Goal: Task Accomplishment & Management: Manage account settings

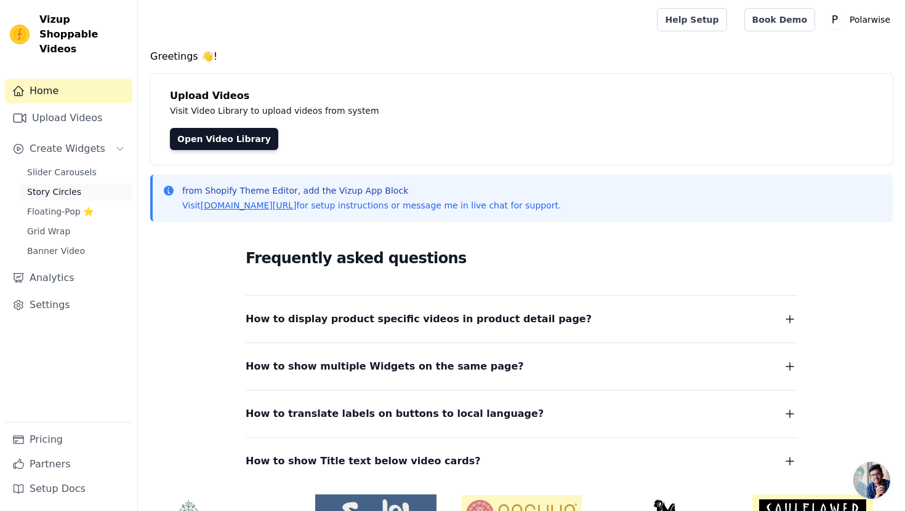
click at [62, 186] on span "Story Circles" at bounding box center [54, 192] width 54 height 12
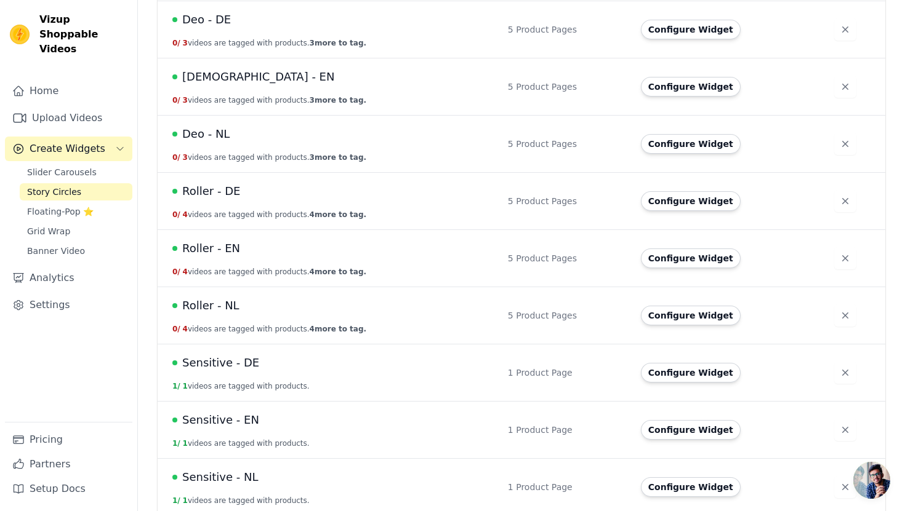
scroll to position [325, 0]
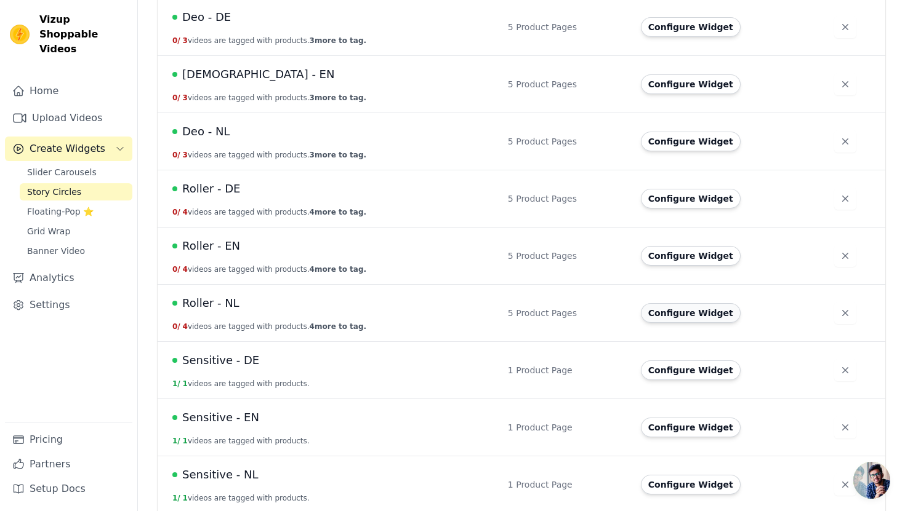
click at [698, 318] on button "Configure Widget" at bounding box center [691, 313] width 100 height 20
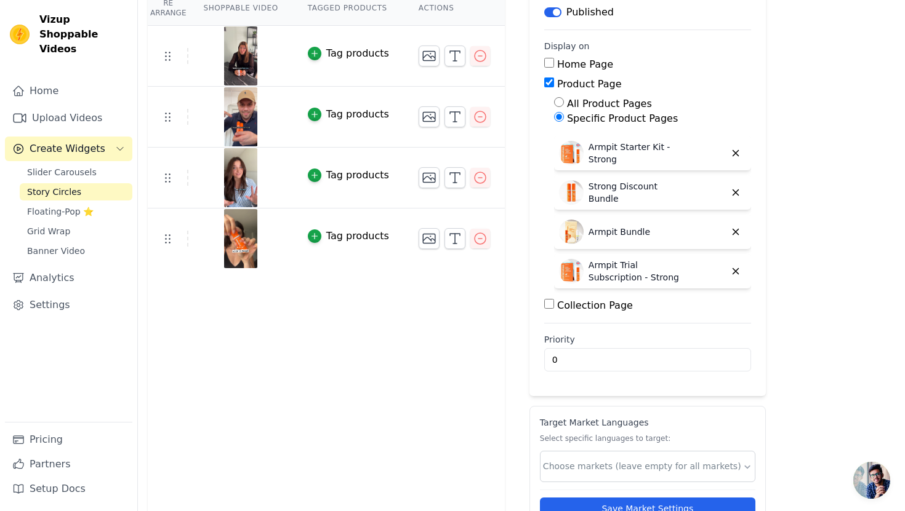
scroll to position [168, 0]
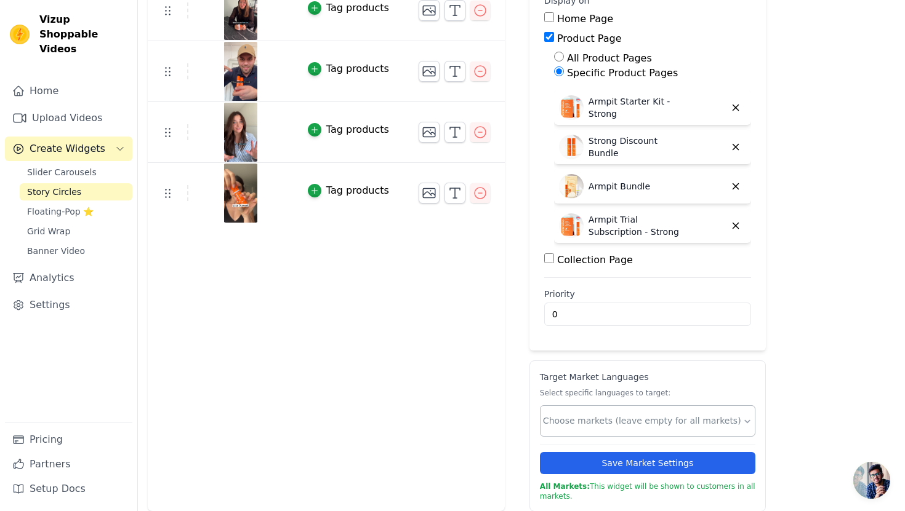
click at [580, 430] on div at bounding box center [642, 421] width 199 height 25
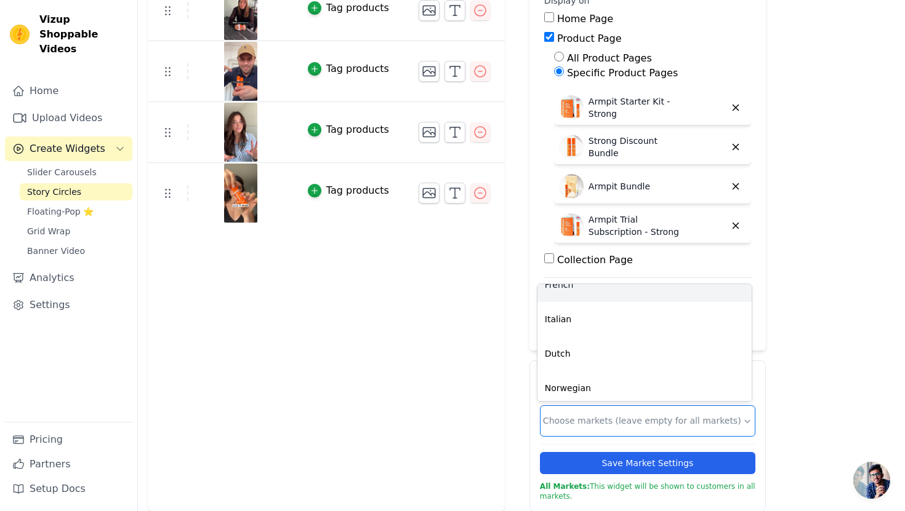
scroll to position [159, 0]
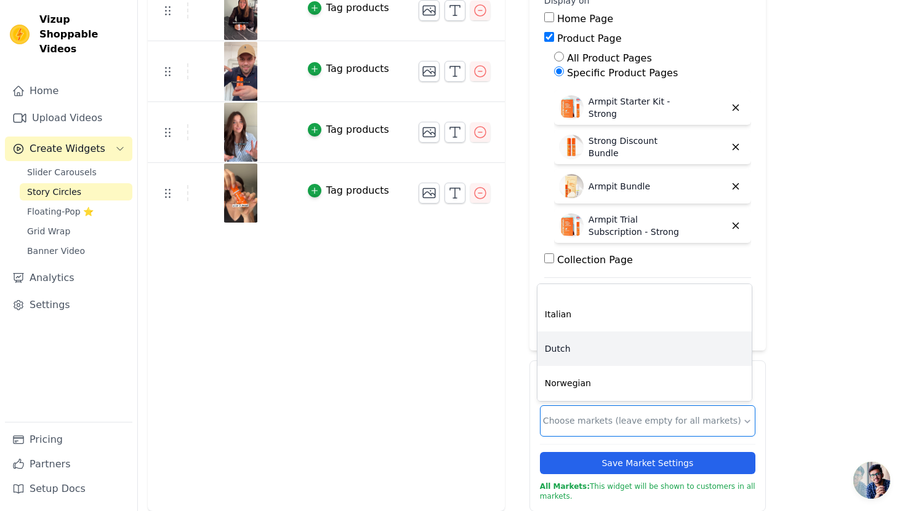
click at [576, 347] on div "Dutch" at bounding box center [644, 349] width 214 height 34
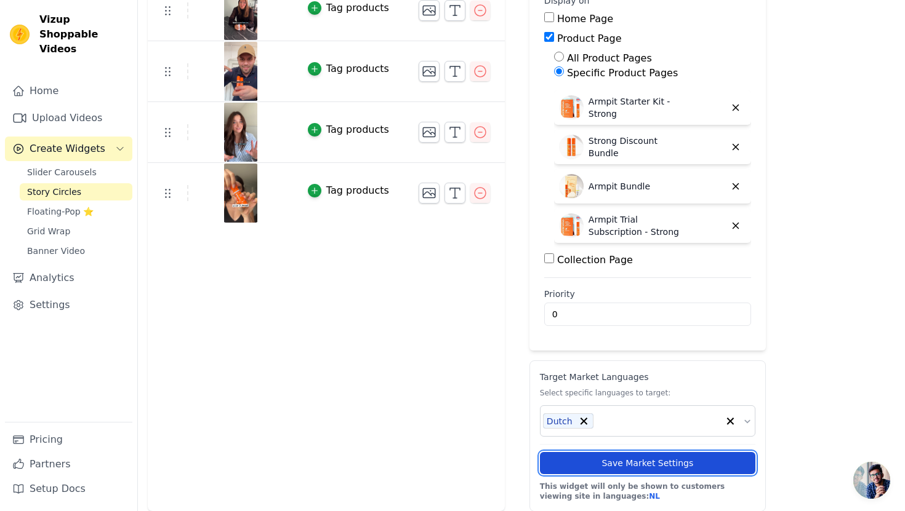
click at [564, 470] on button "Save Market Settings" at bounding box center [647, 463] width 215 height 22
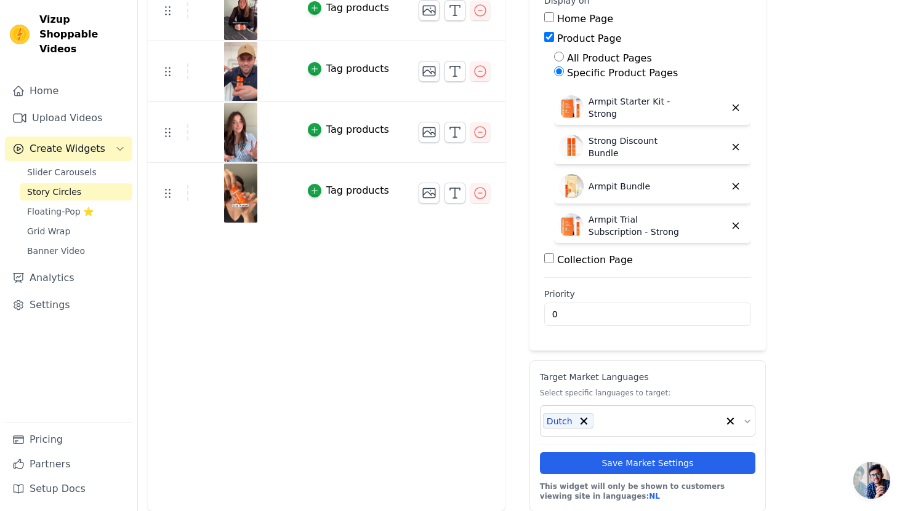
scroll to position [0, 0]
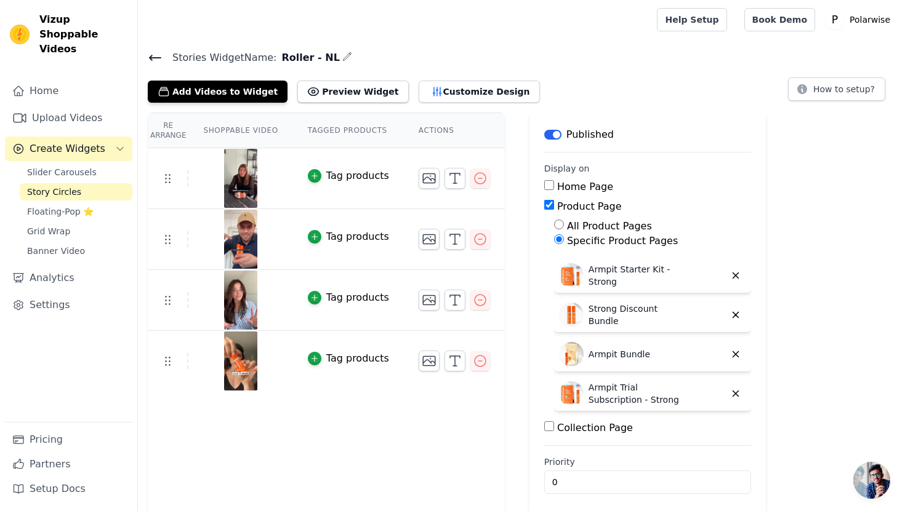
click at [153, 54] on icon at bounding box center [155, 57] width 15 height 15
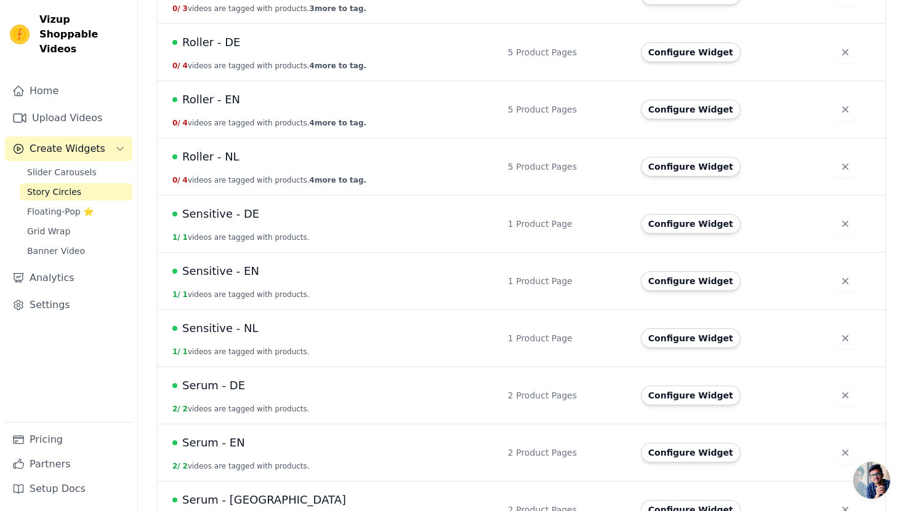
scroll to position [474, 0]
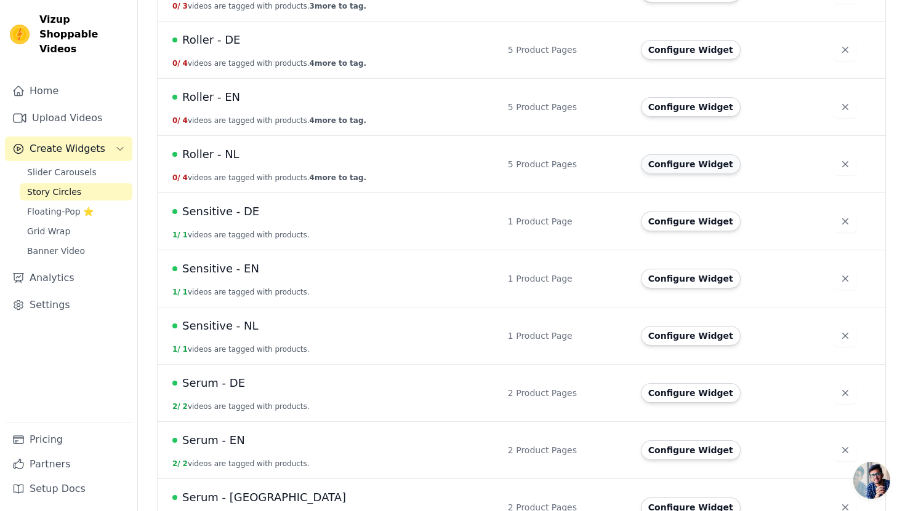
click at [660, 162] on button "Configure Widget" at bounding box center [691, 164] width 100 height 20
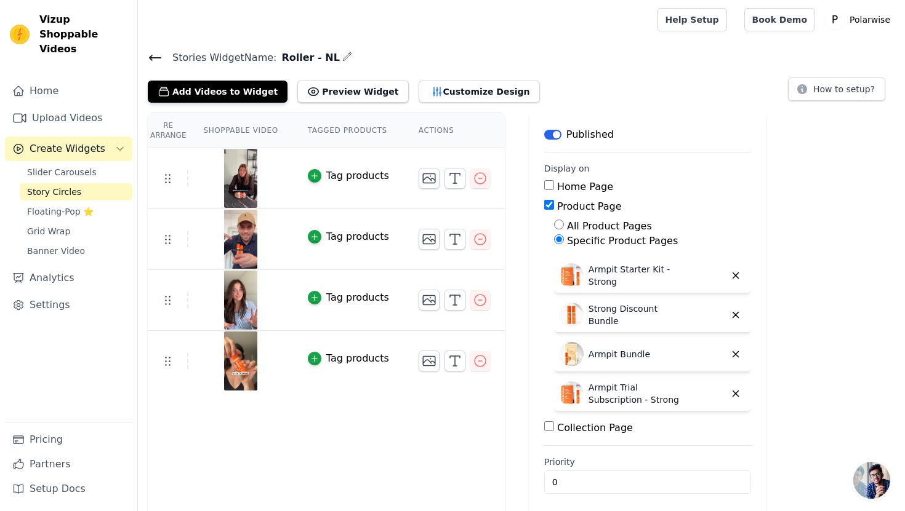
click at [152, 56] on icon at bounding box center [155, 57] width 15 height 15
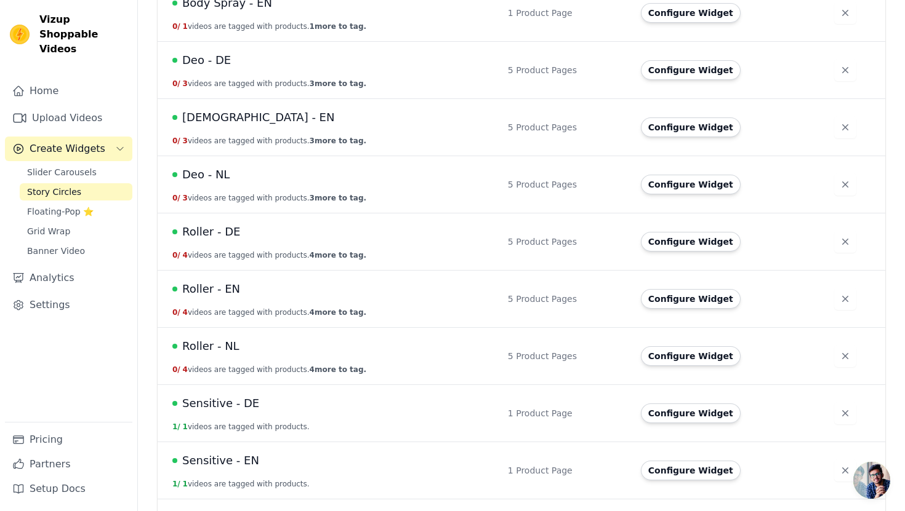
scroll to position [300, 0]
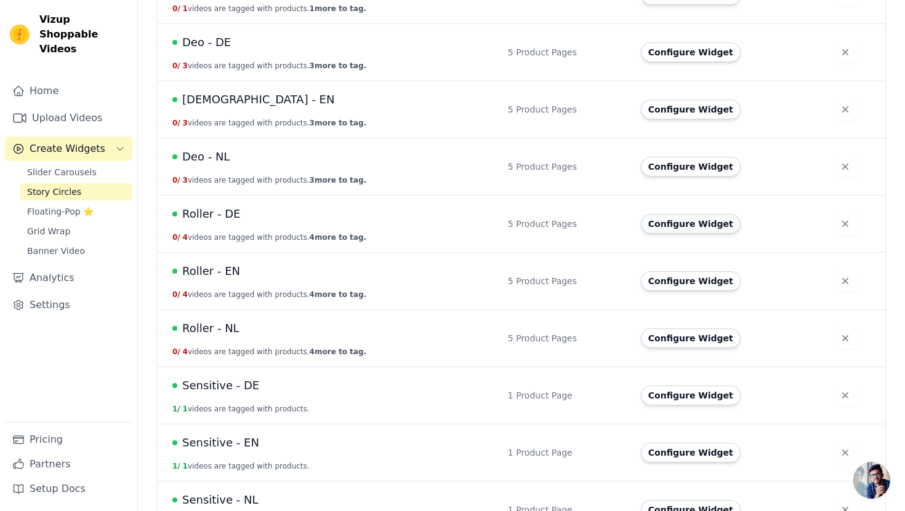
click at [657, 228] on button "Configure Widget" at bounding box center [691, 224] width 100 height 20
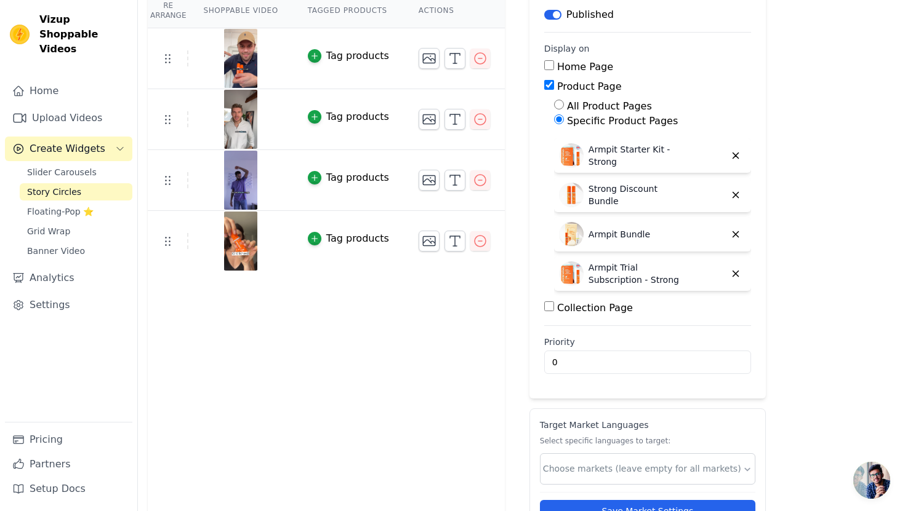
scroll to position [132, 0]
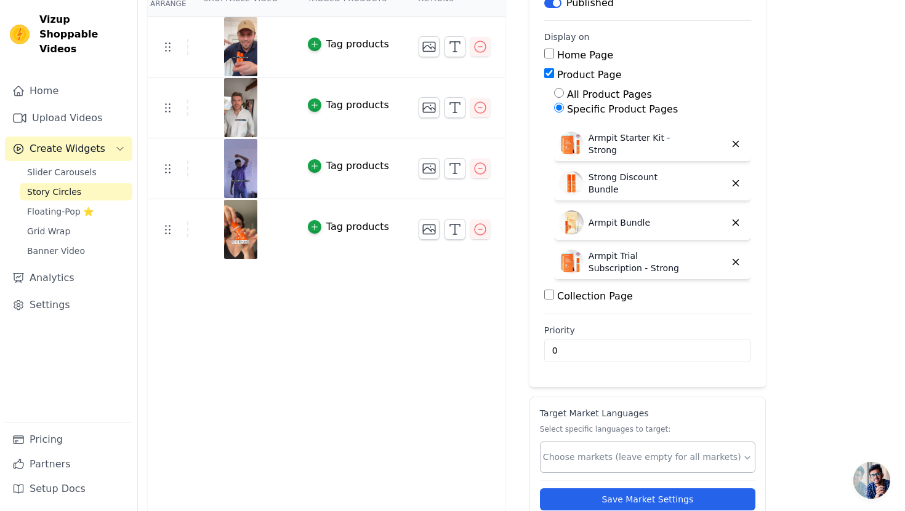
click at [637, 449] on div at bounding box center [642, 457] width 199 height 25
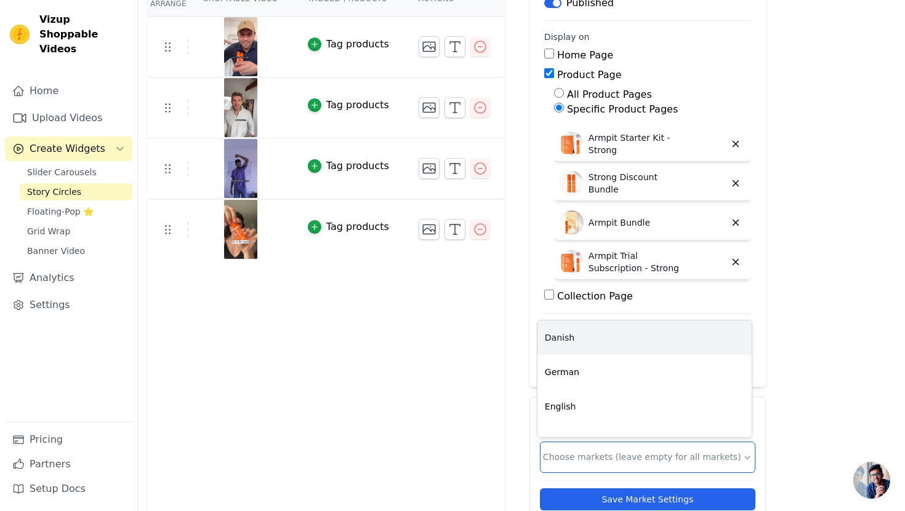
scroll to position [21, 0]
click at [596, 362] on div "German" at bounding box center [644, 351] width 214 height 34
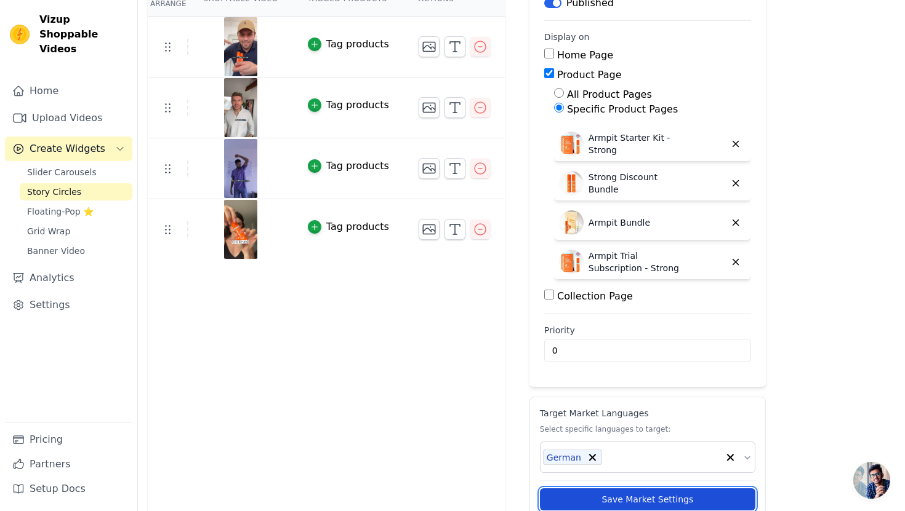
click at [671, 497] on button "Save Market Settings" at bounding box center [647, 500] width 215 height 22
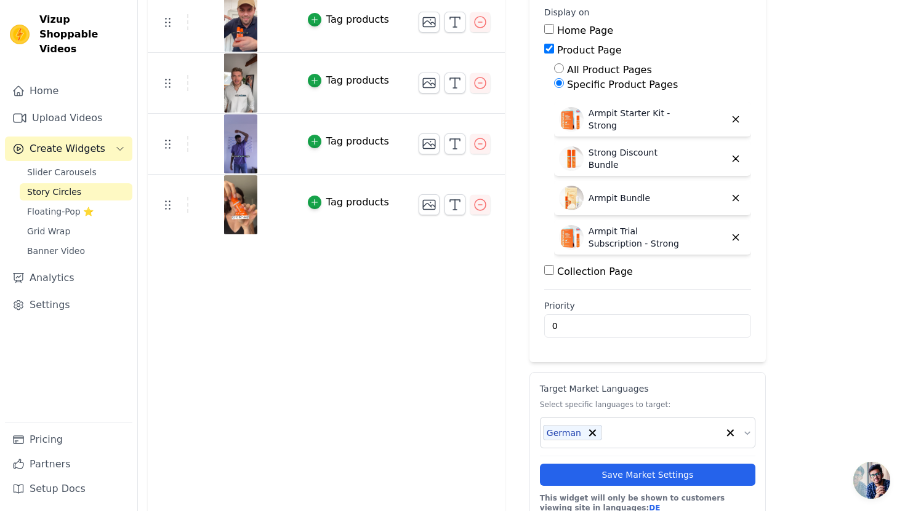
scroll to position [168, 0]
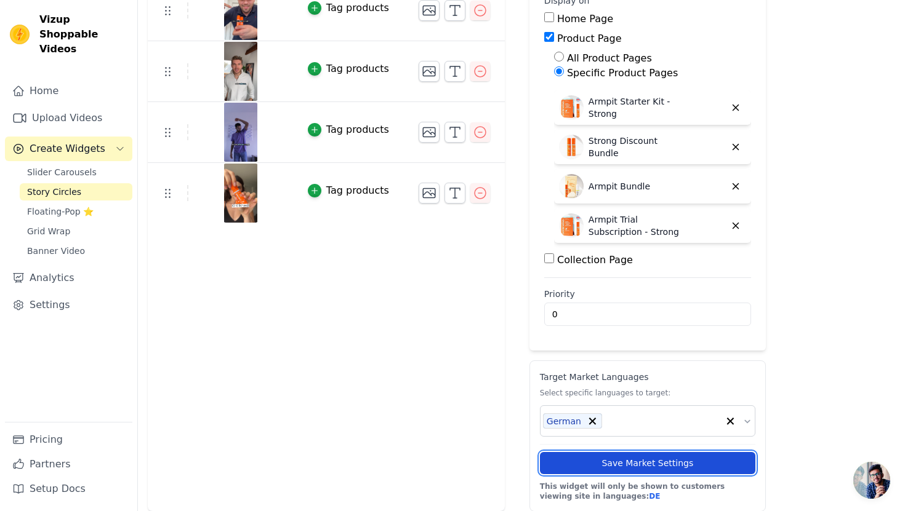
click at [681, 467] on button "Save Market Settings" at bounding box center [647, 463] width 215 height 22
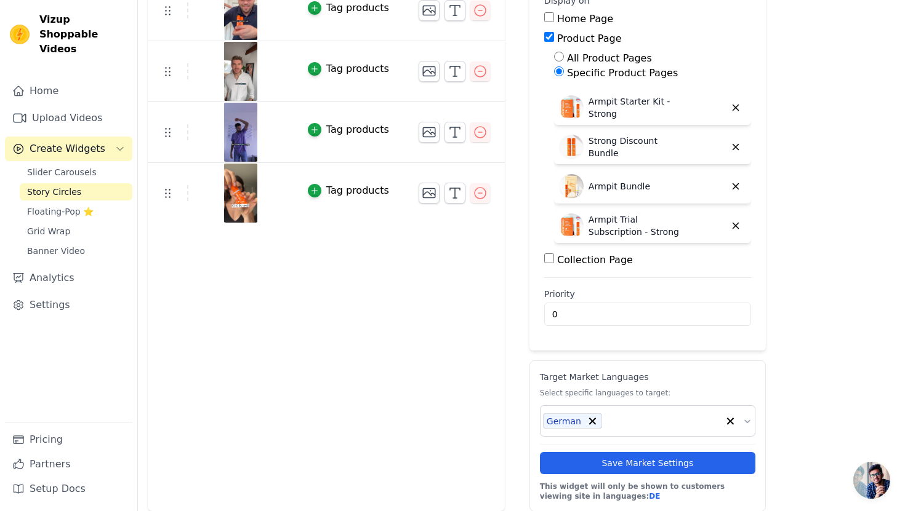
scroll to position [0, 0]
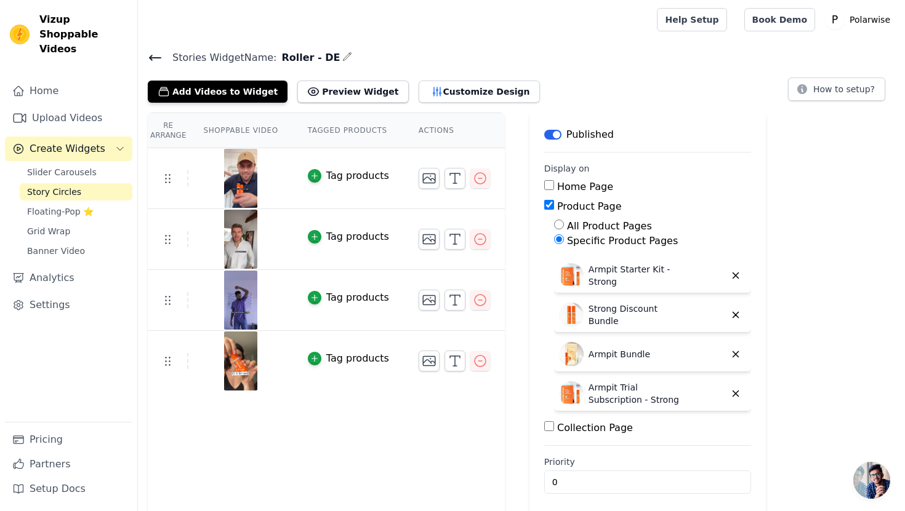
click at [154, 60] on icon at bounding box center [155, 57] width 15 height 15
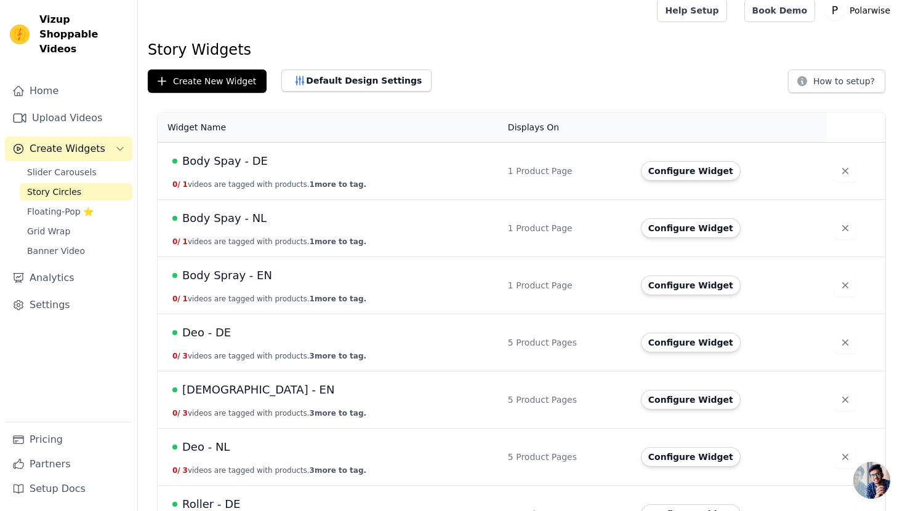
scroll to position [10, 0]
click at [682, 175] on button "Configure Widget" at bounding box center [691, 171] width 100 height 20
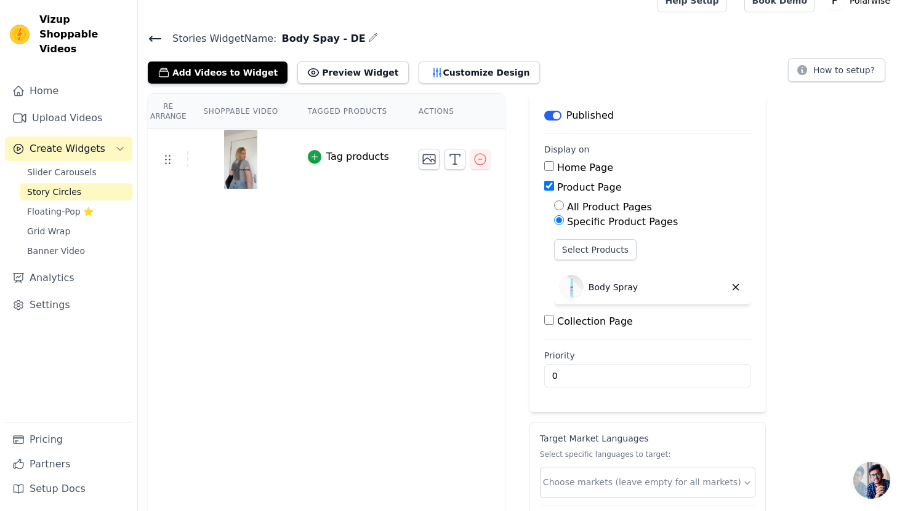
scroll to position [81, 0]
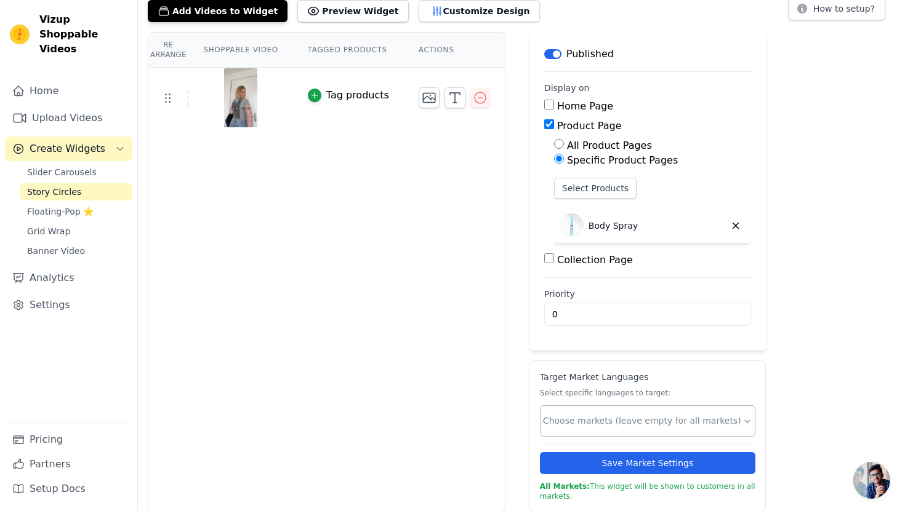
click at [668, 420] on input "text" at bounding box center [642, 421] width 199 height 13
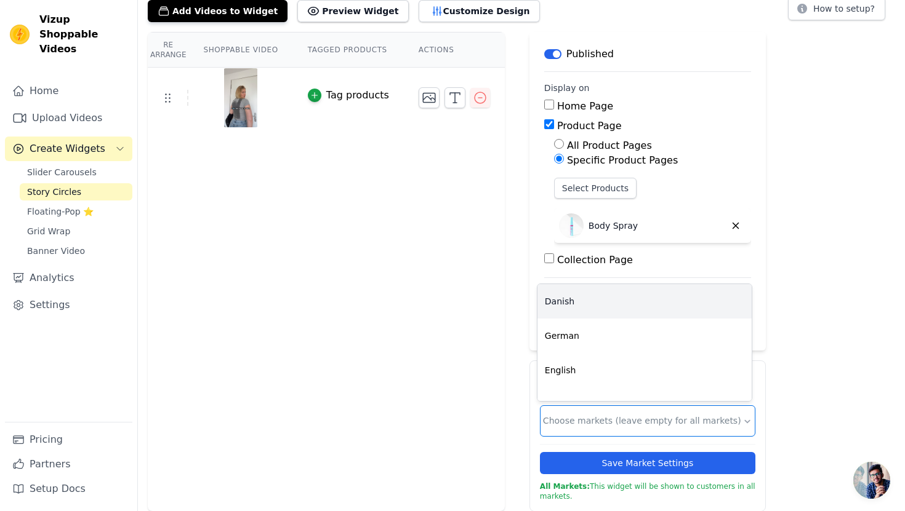
scroll to position [21, 0]
click at [586, 317] on div "German" at bounding box center [644, 315] width 214 height 34
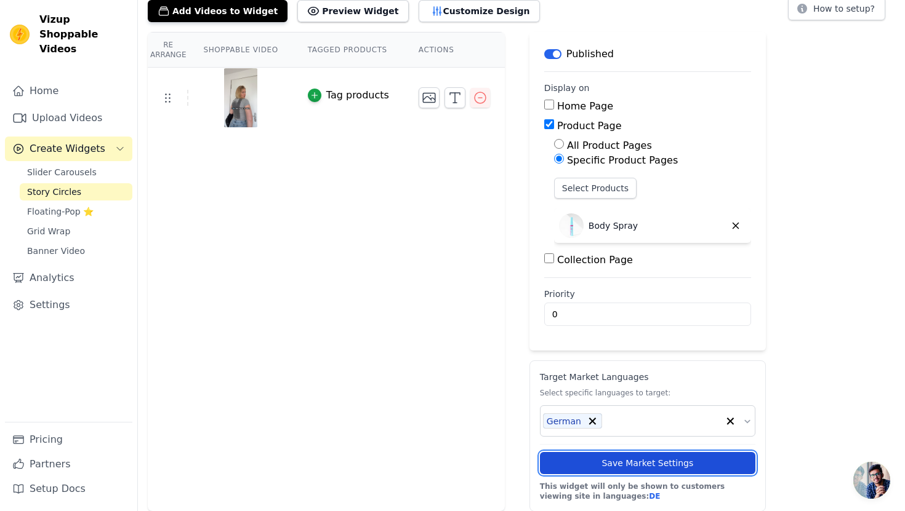
click at [647, 462] on button "Save Market Settings" at bounding box center [647, 463] width 215 height 22
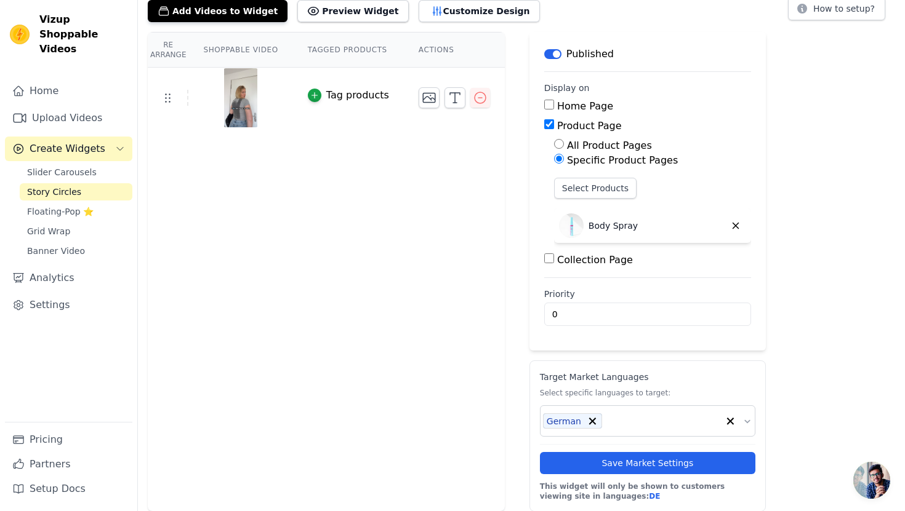
scroll to position [0, 0]
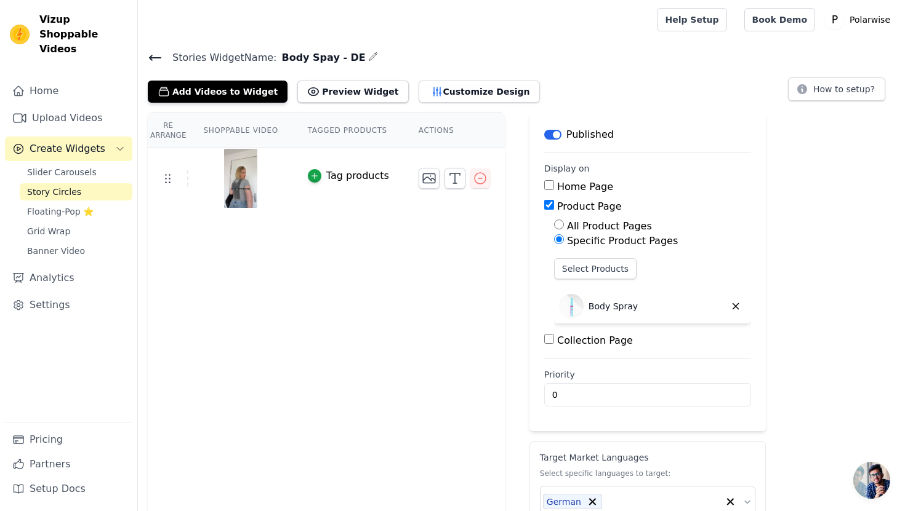
click at [155, 60] on icon at bounding box center [155, 57] width 15 height 15
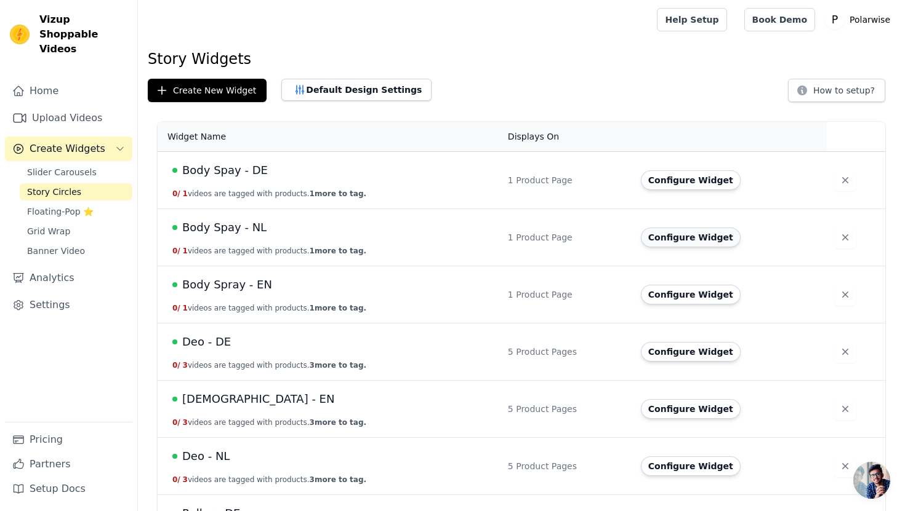
click at [674, 238] on button "Configure Widget" at bounding box center [691, 238] width 100 height 20
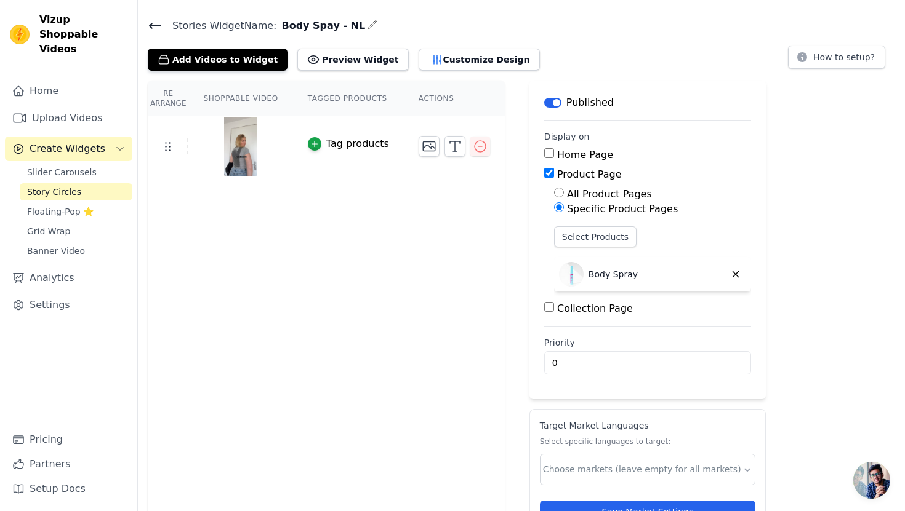
scroll to position [81, 0]
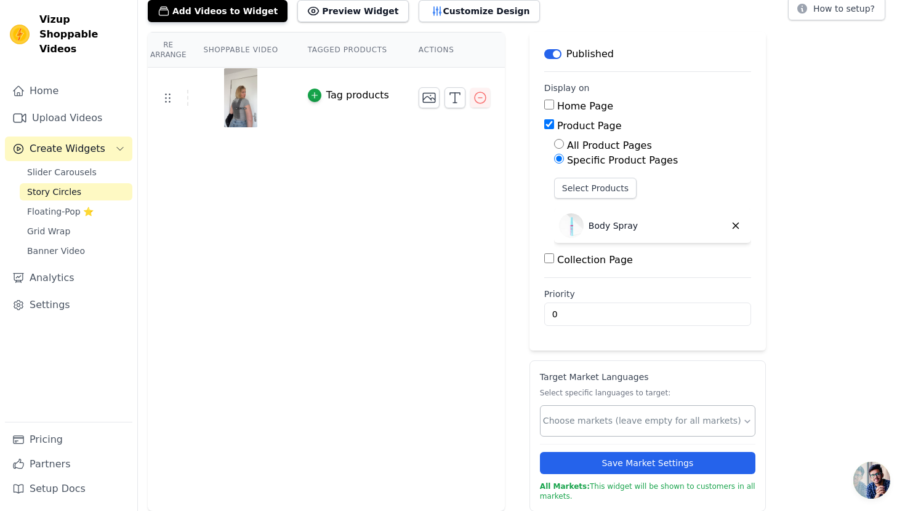
click at [672, 421] on input "text" at bounding box center [642, 421] width 199 height 13
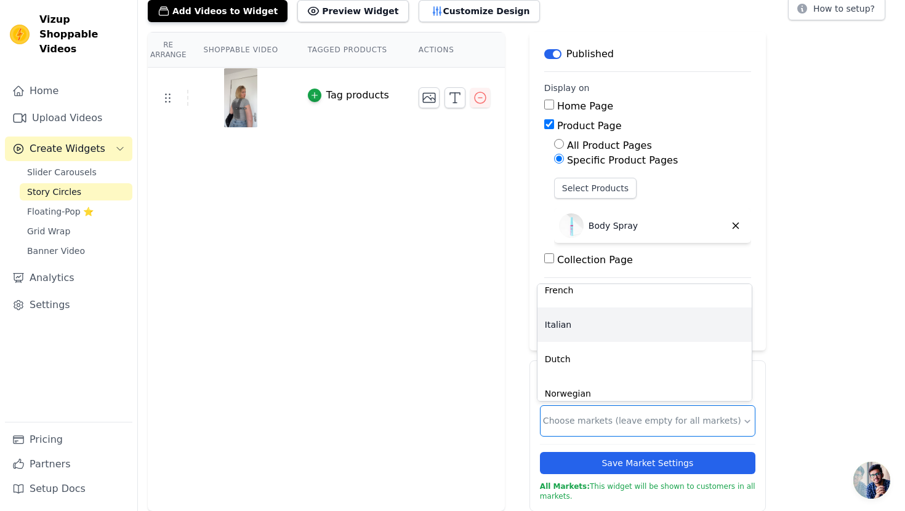
scroll to position [158, 0]
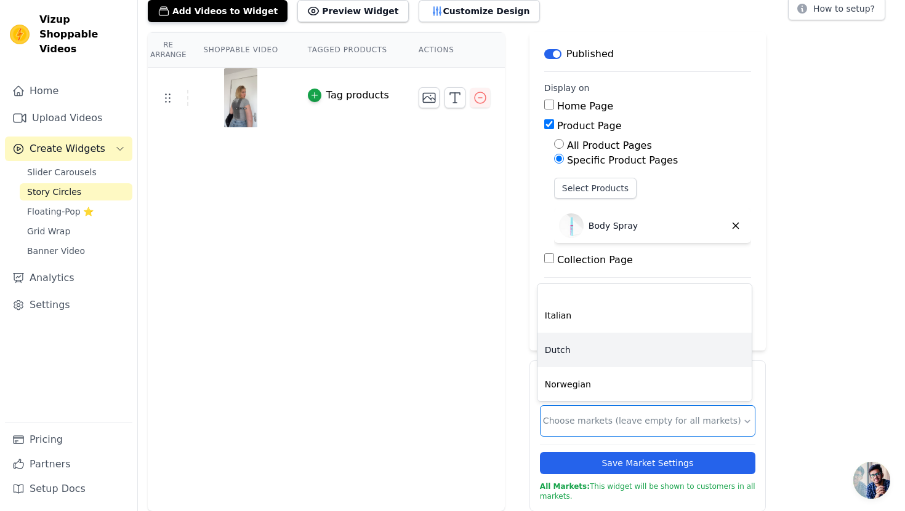
click at [612, 359] on div "Dutch" at bounding box center [644, 350] width 214 height 34
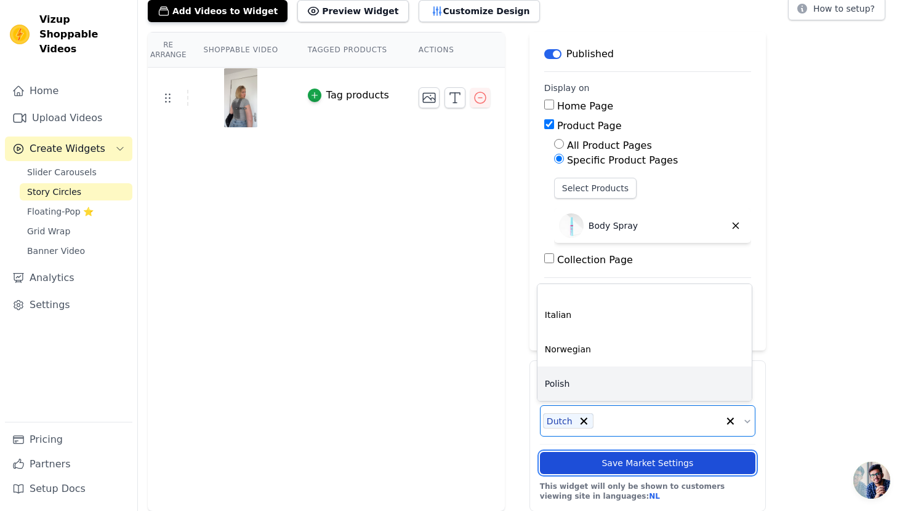
click at [626, 460] on button "Save Market Settings" at bounding box center [647, 463] width 215 height 22
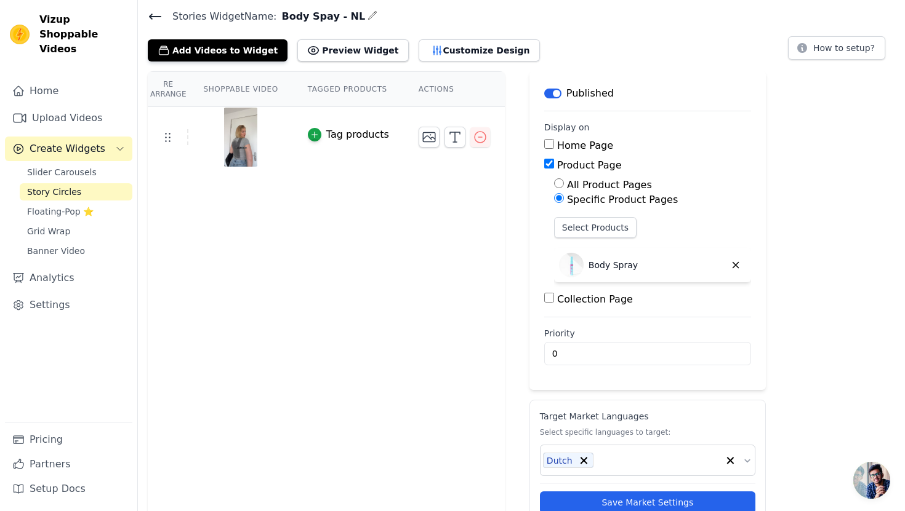
scroll to position [0, 0]
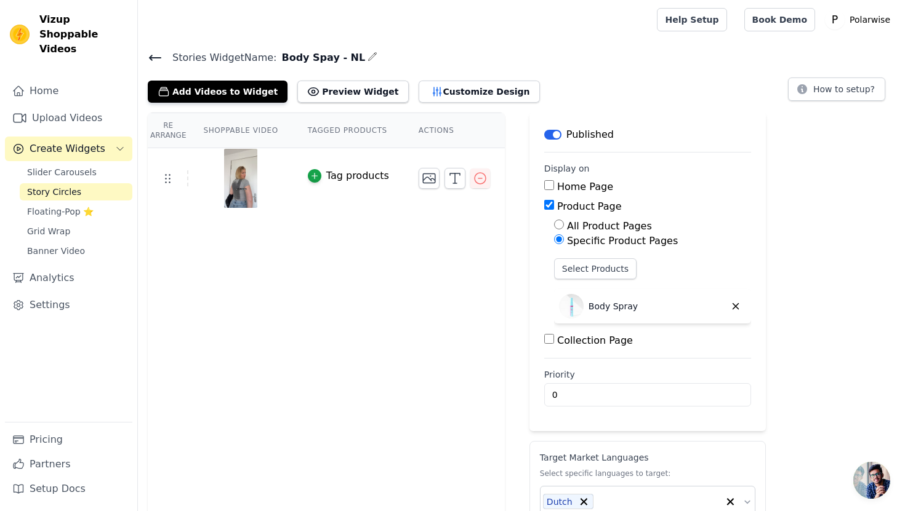
click at [156, 50] on icon at bounding box center [155, 57] width 15 height 15
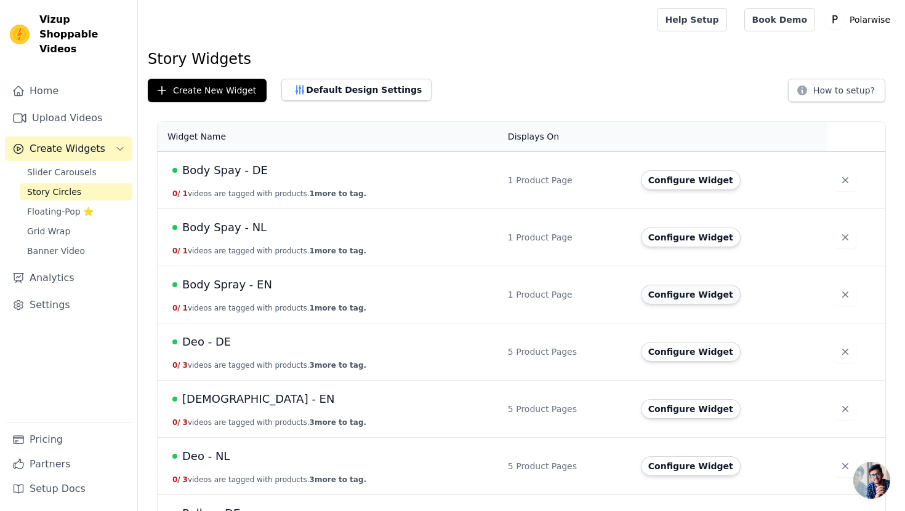
click at [656, 297] on button "Configure Widget" at bounding box center [691, 295] width 100 height 20
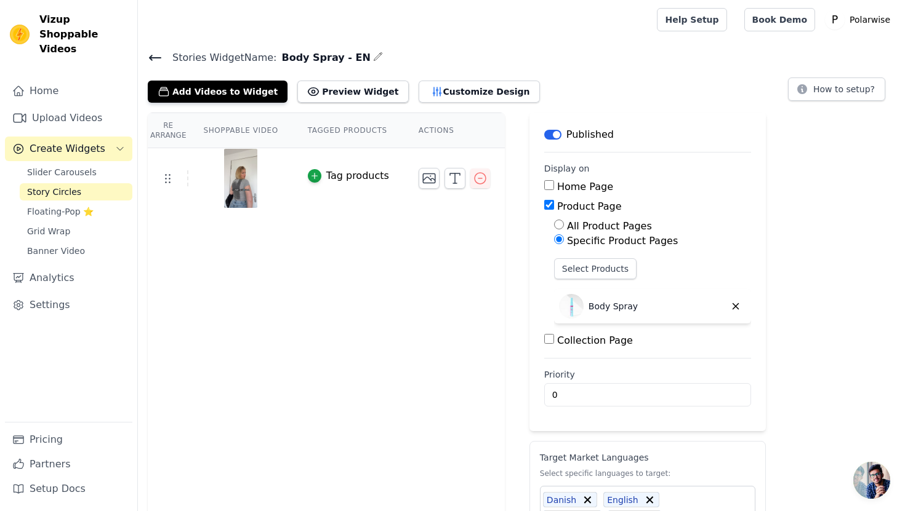
click at [146, 59] on div "Stories Widget Name: Body Spray - EN Add Videos to Widget Preview Widget Custom…" at bounding box center [521, 76] width 767 height 54
click at [152, 58] on icon at bounding box center [155, 57] width 15 height 15
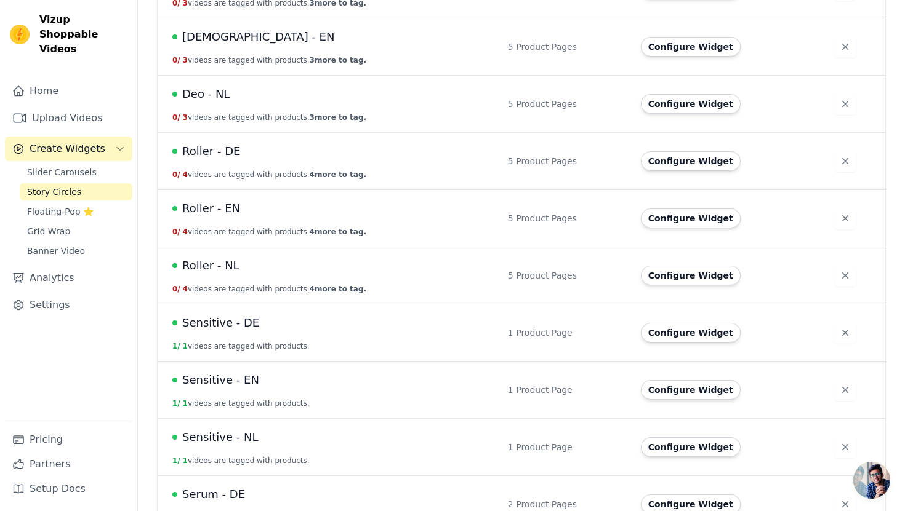
scroll to position [369, 0]
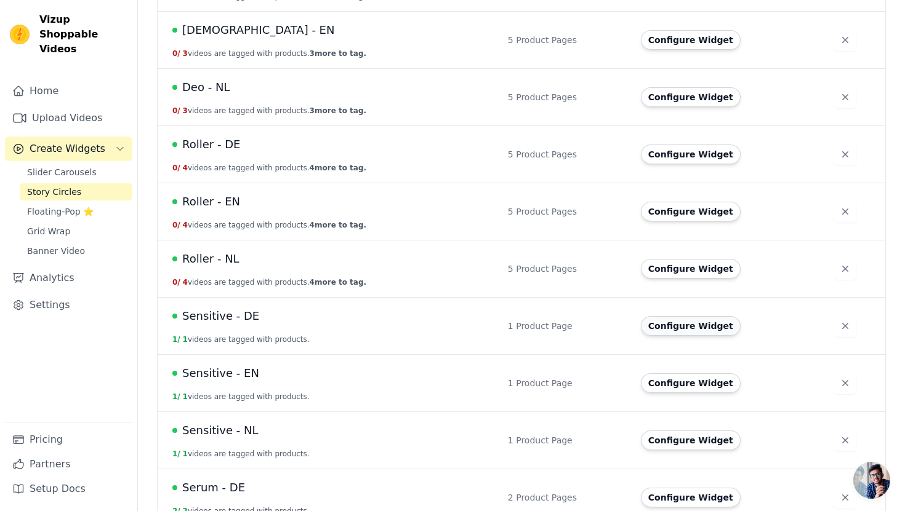
click at [671, 323] on button "Configure Widget" at bounding box center [691, 326] width 100 height 20
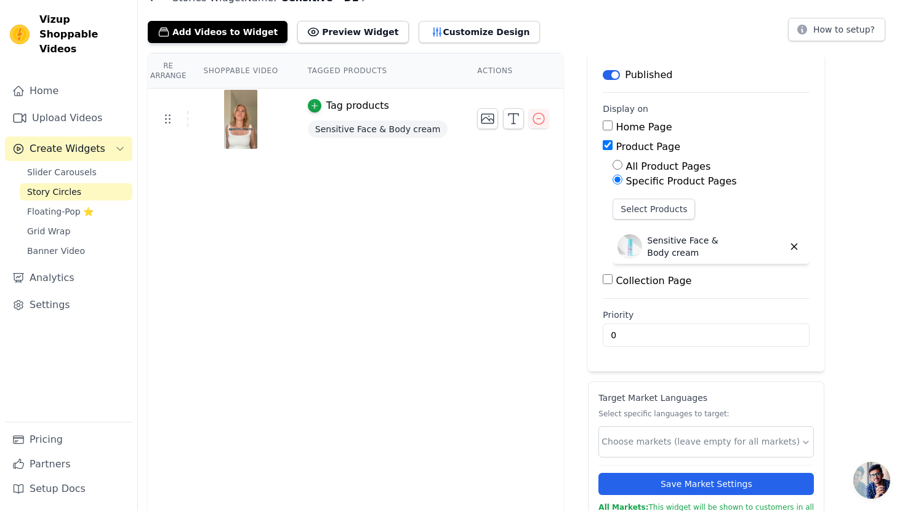
scroll to position [81, 0]
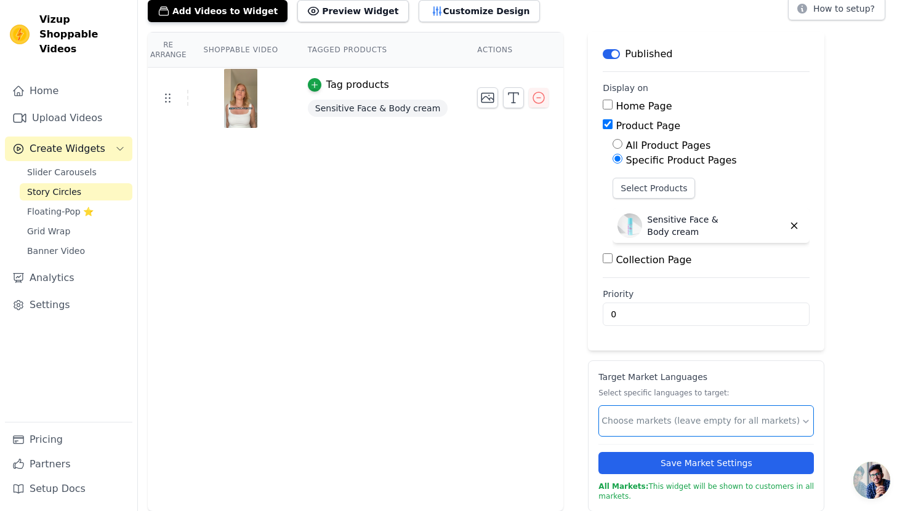
click at [639, 420] on input "text" at bounding box center [700, 421] width 199 height 13
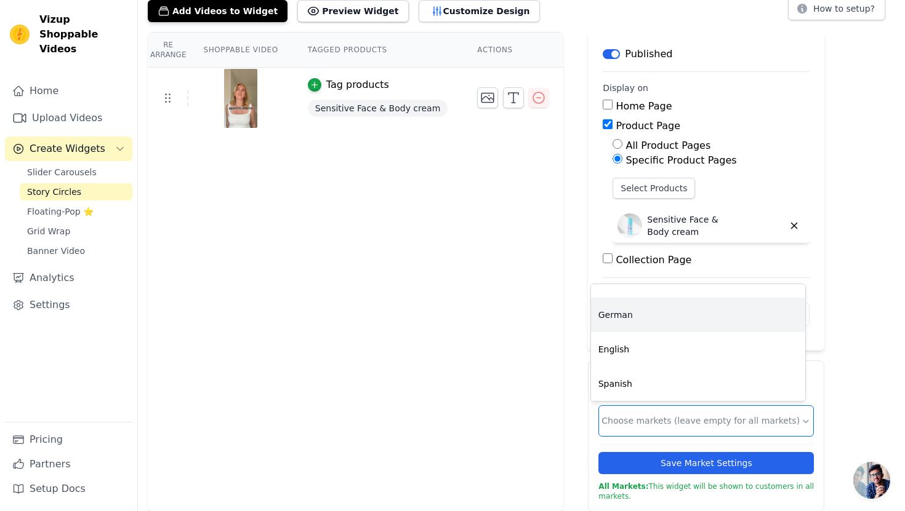
click at [647, 324] on div "German" at bounding box center [698, 315] width 214 height 34
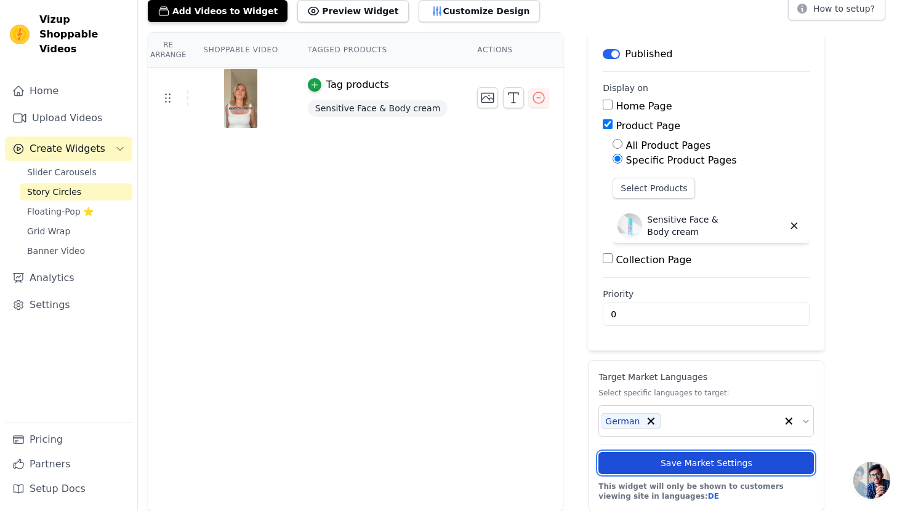
click at [615, 457] on button "Save Market Settings" at bounding box center [705, 463] width 215 height 22
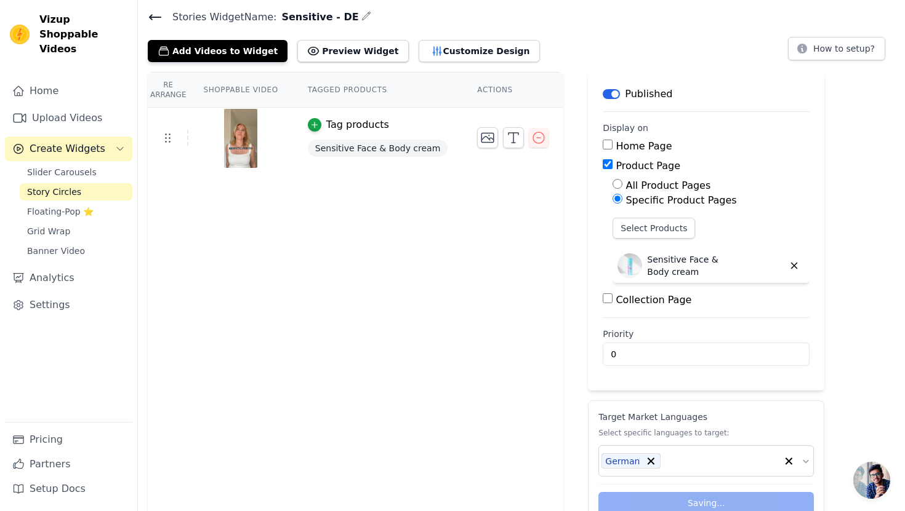
scroll to position [0, 0]
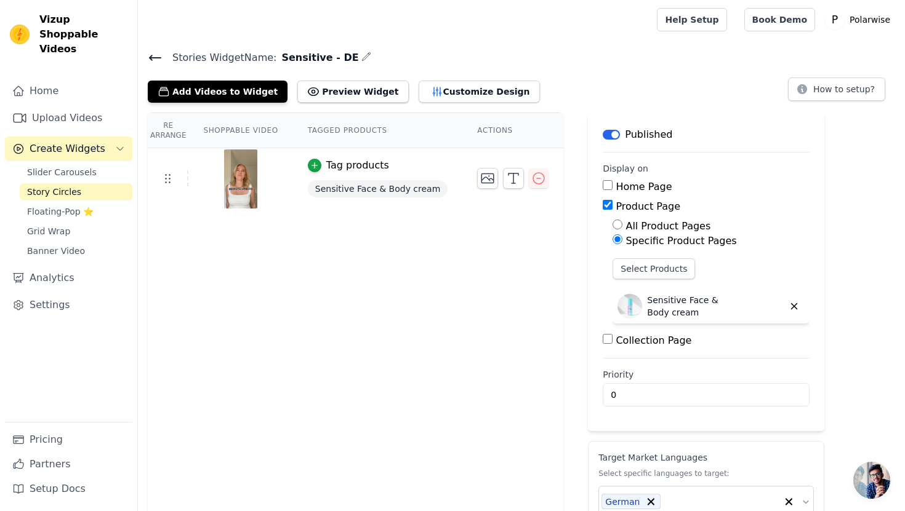
click at [153, 56] on icon at bounding box center [155, 57] width 15 height 15
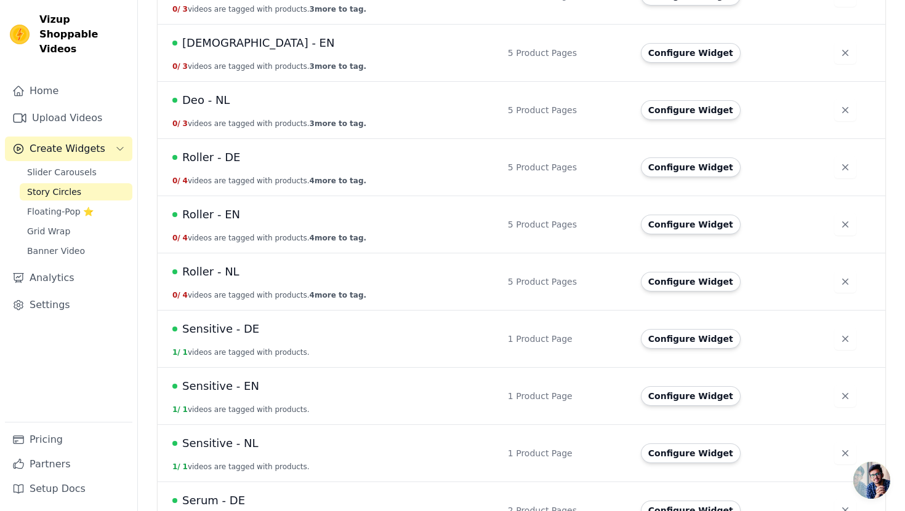
scroll to position [393, 0]
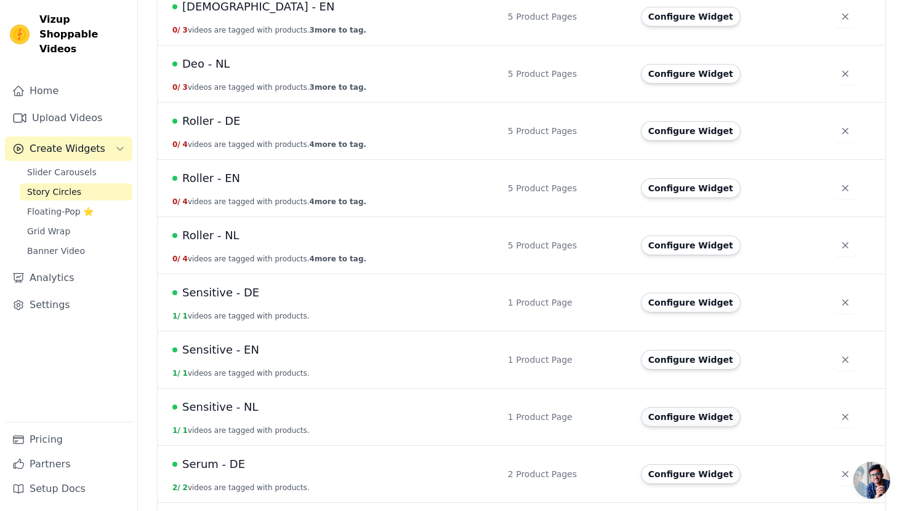
click at [690, 414] on button "Configure Widget" at bounding box center [691, 417] width 100 height 20
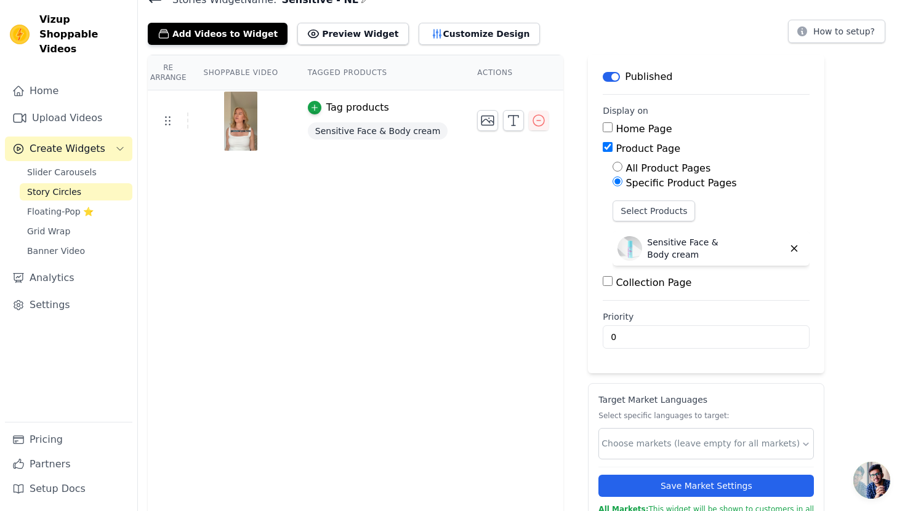
scroll to position [81, 0]
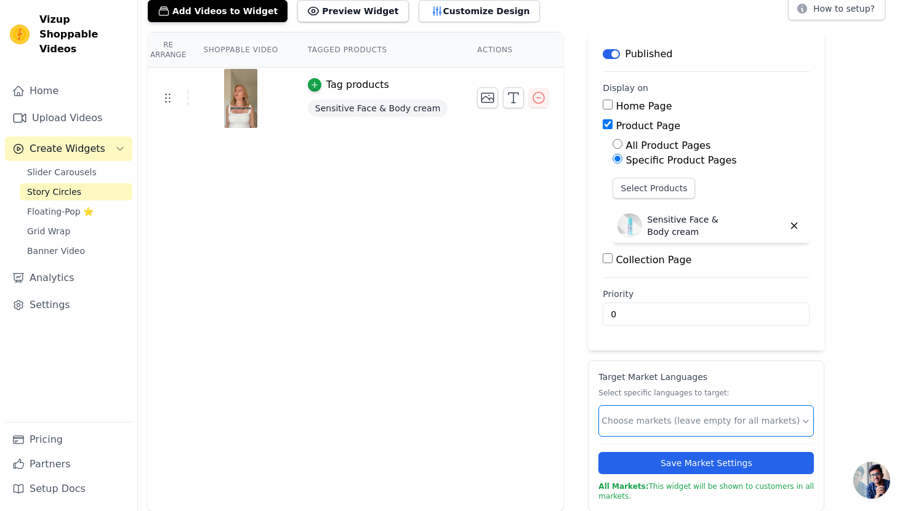
click at [638, 417] on input "text" at bounding box center [700, 421] width 199 height 13
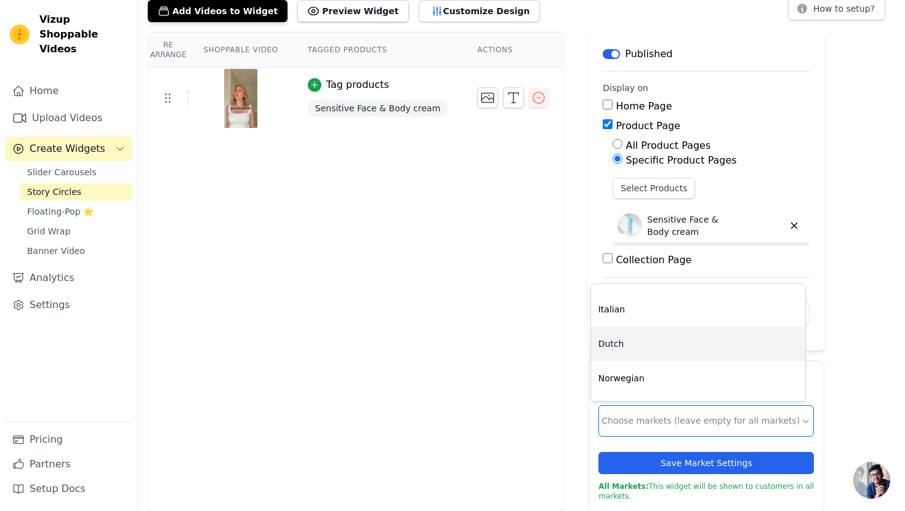
click at [646, 351] on div "Dutch" at bounding box center [698, 344] width 214 height 34
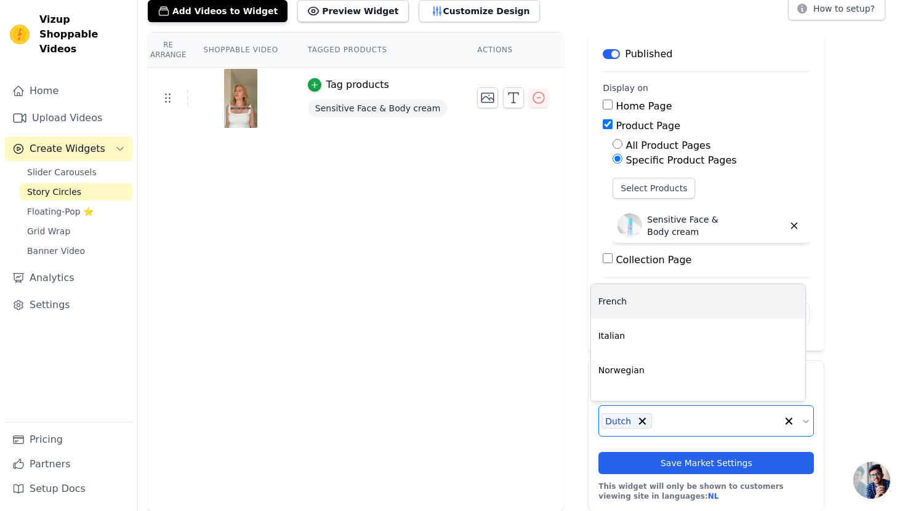
scroll to position [159, 0]
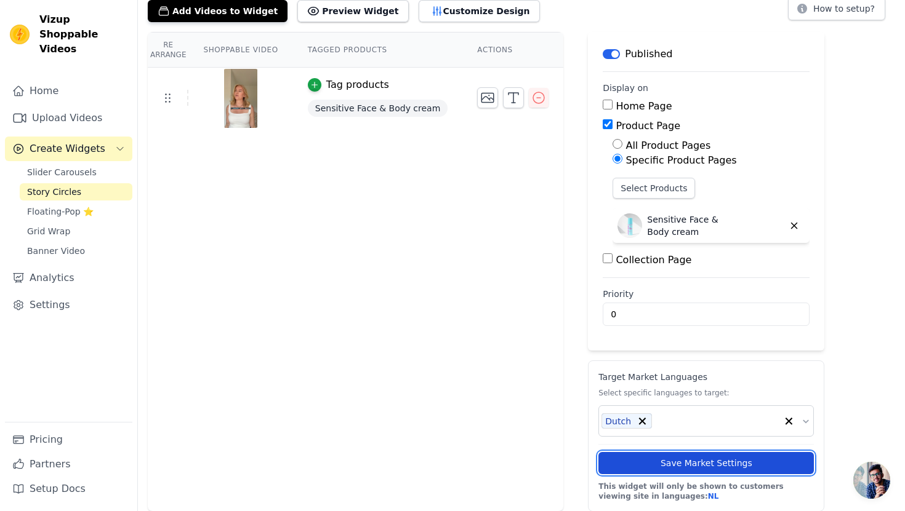
click at [657, 462] on button "Save Market Settings" at bounding box center [705, 463] width 215 height 22
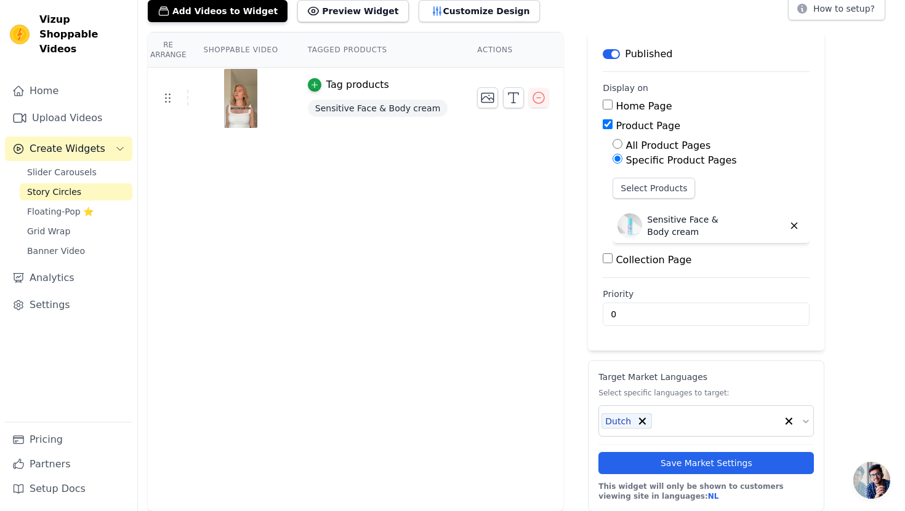
scroll to position [0, 0]
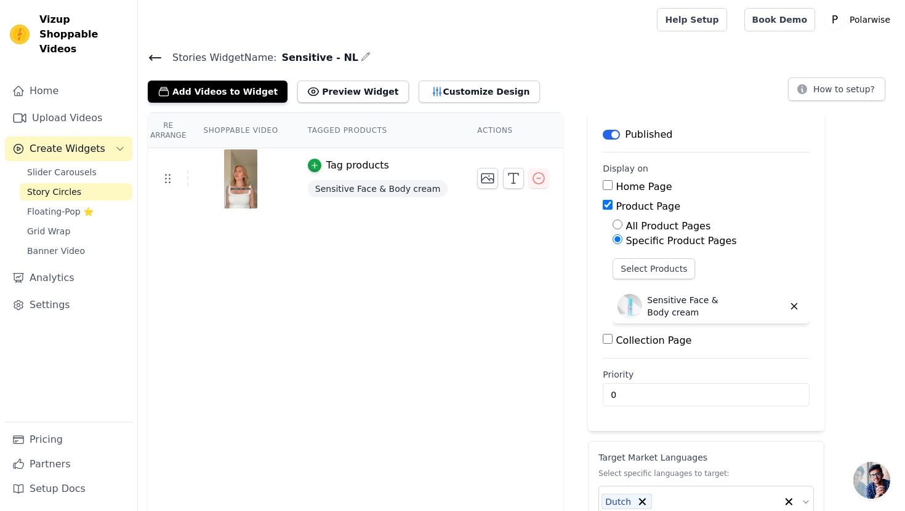
click at [159, 58] on icon at bounding box center [155, 57] width 15 height 15
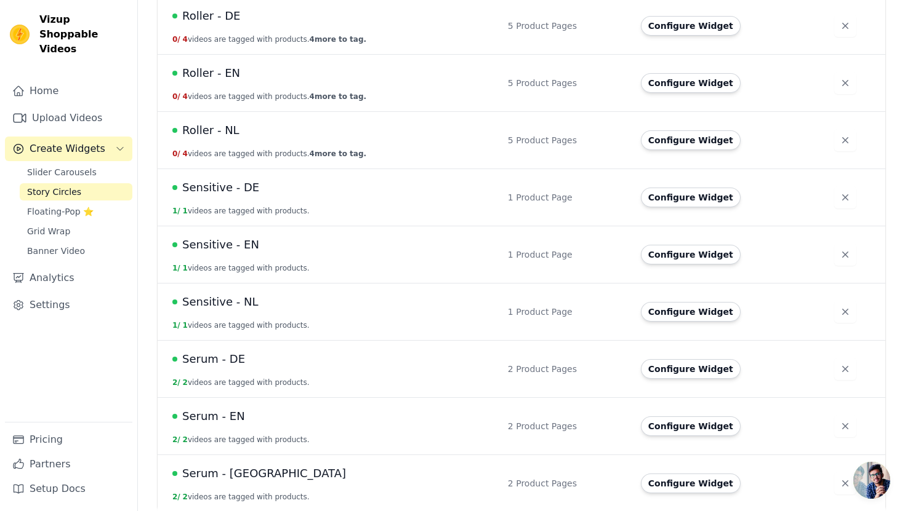
scroll to position [503, 0]
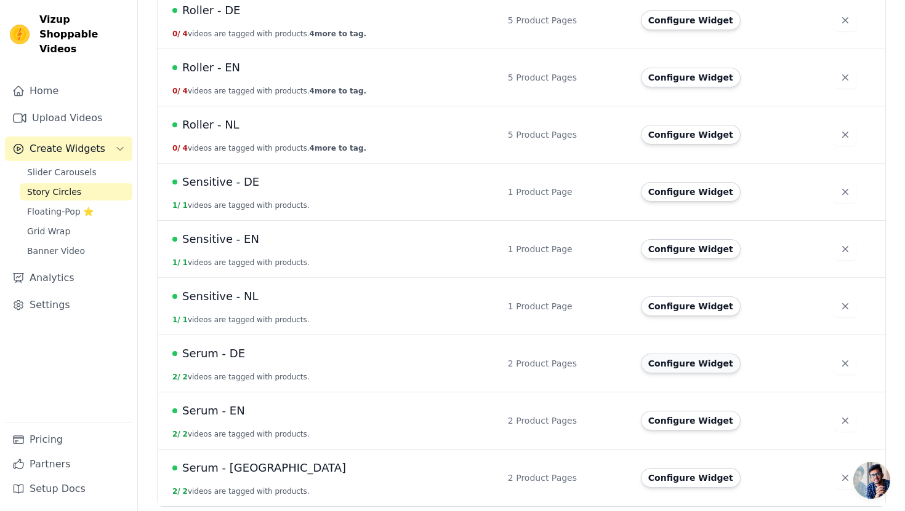
click at [697, 365] on button "Configure Widget" at bounding box center [691, 364] width 100 height 20
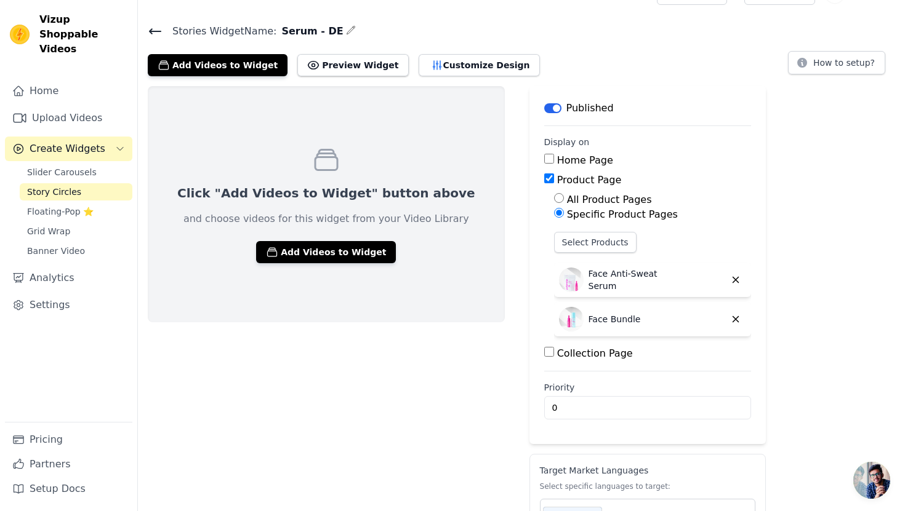
scroll to position [34, 0]
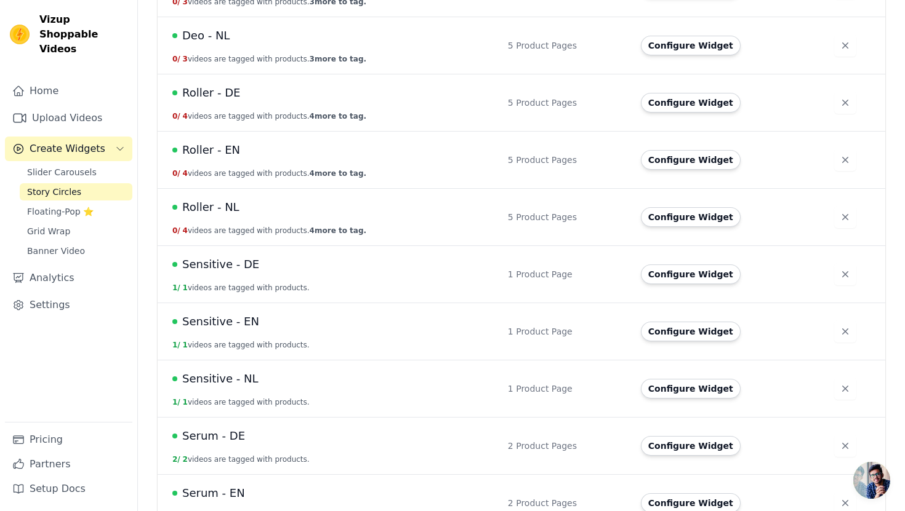
scroll to position [503, 0]
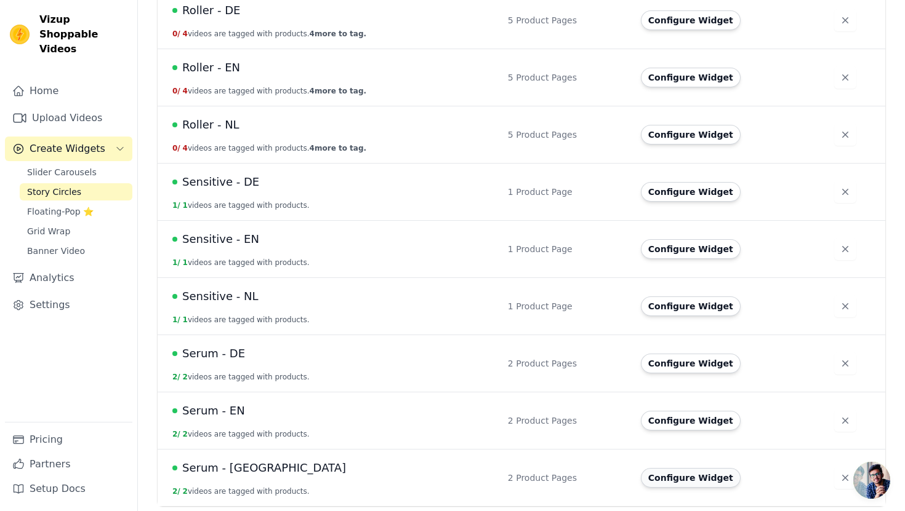
click at [667, 477] on button "Configure Widget" at bounding box center [691, 478] width 100 height 20
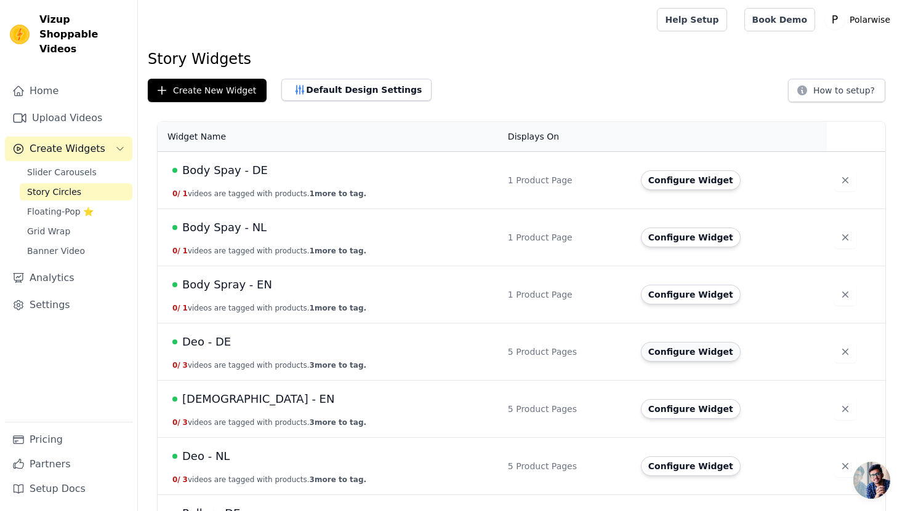
click at [672, 351] on button "Configure Widget" at bounding box center [691, 352] width 100 height 20
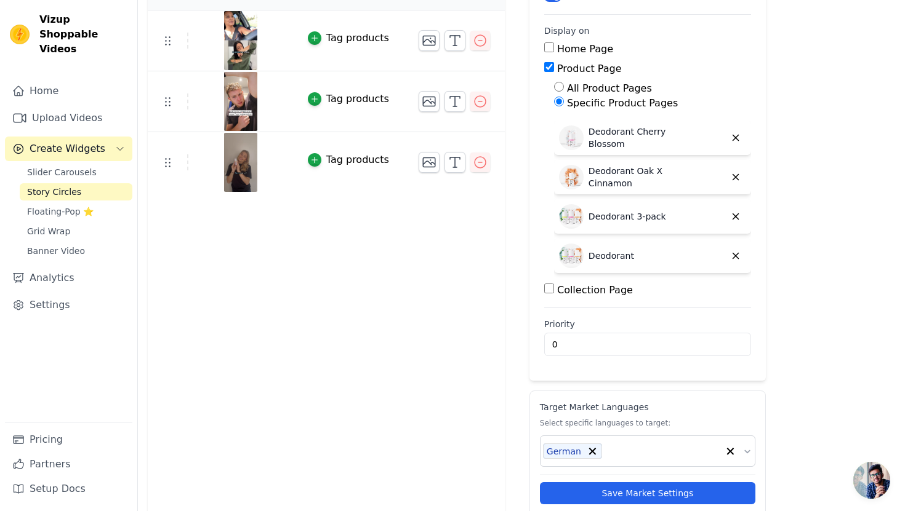
scroll to position [168, 0]
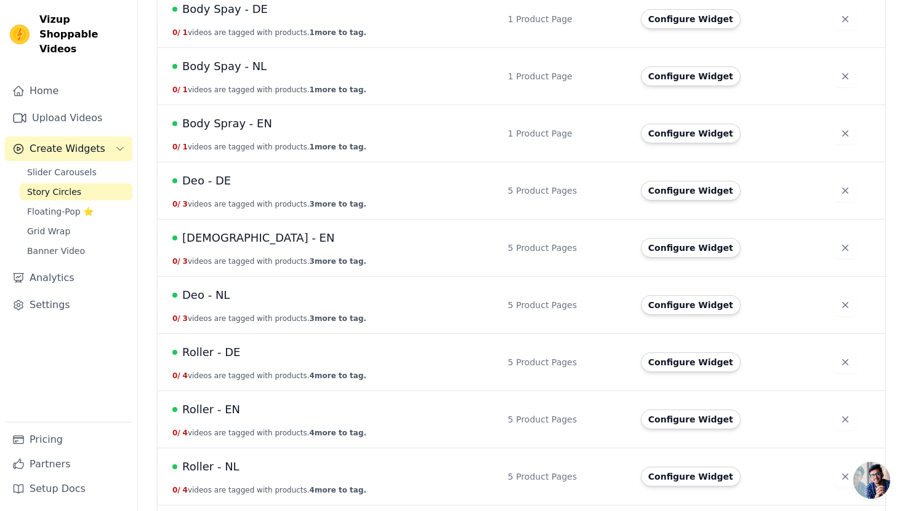
scroll to position [197, 0]
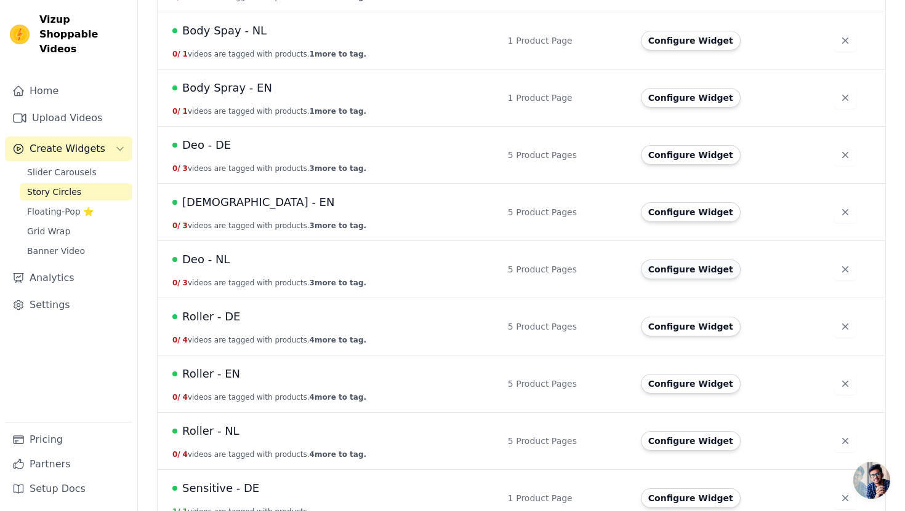
click at [692, 262] on button "Configure Widget" at bounding box center [691, 270] width 100 height 20
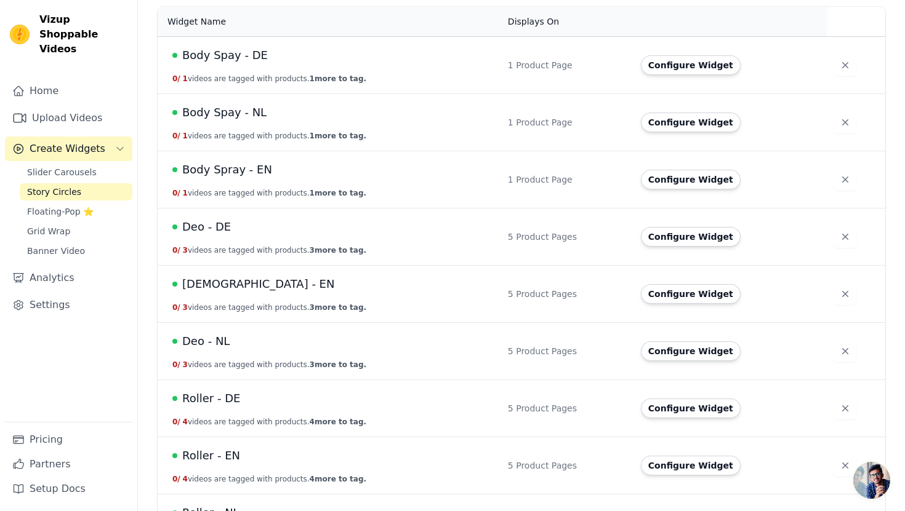
scroll to position [117, 0]
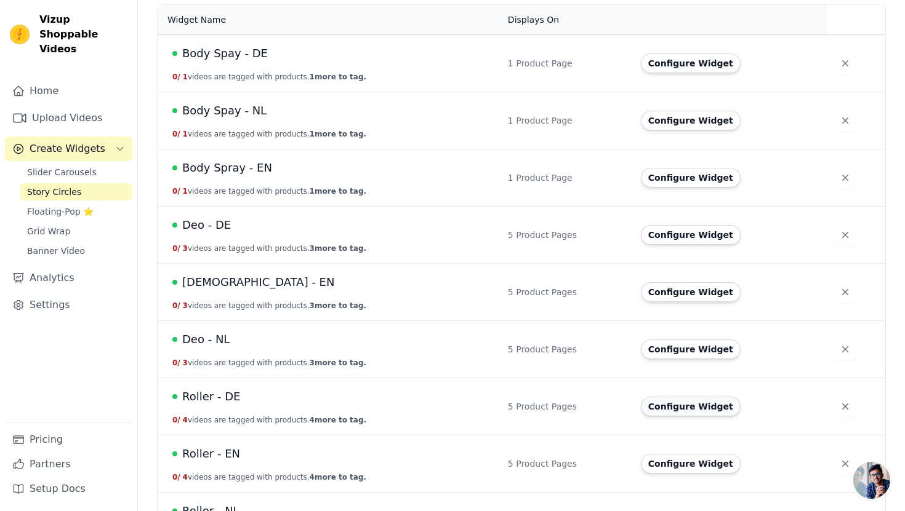
click at [690, 399] on button "Configure Widget" at bounding box center [691, 407] width 100 height 20
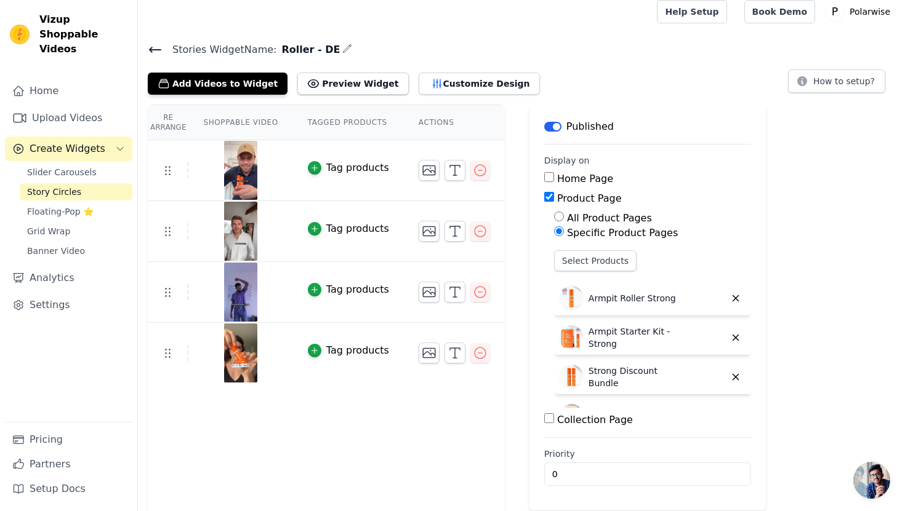
scroll to position [1, 0]
